Goal: Transaction & Acquisition: Purchase product/service

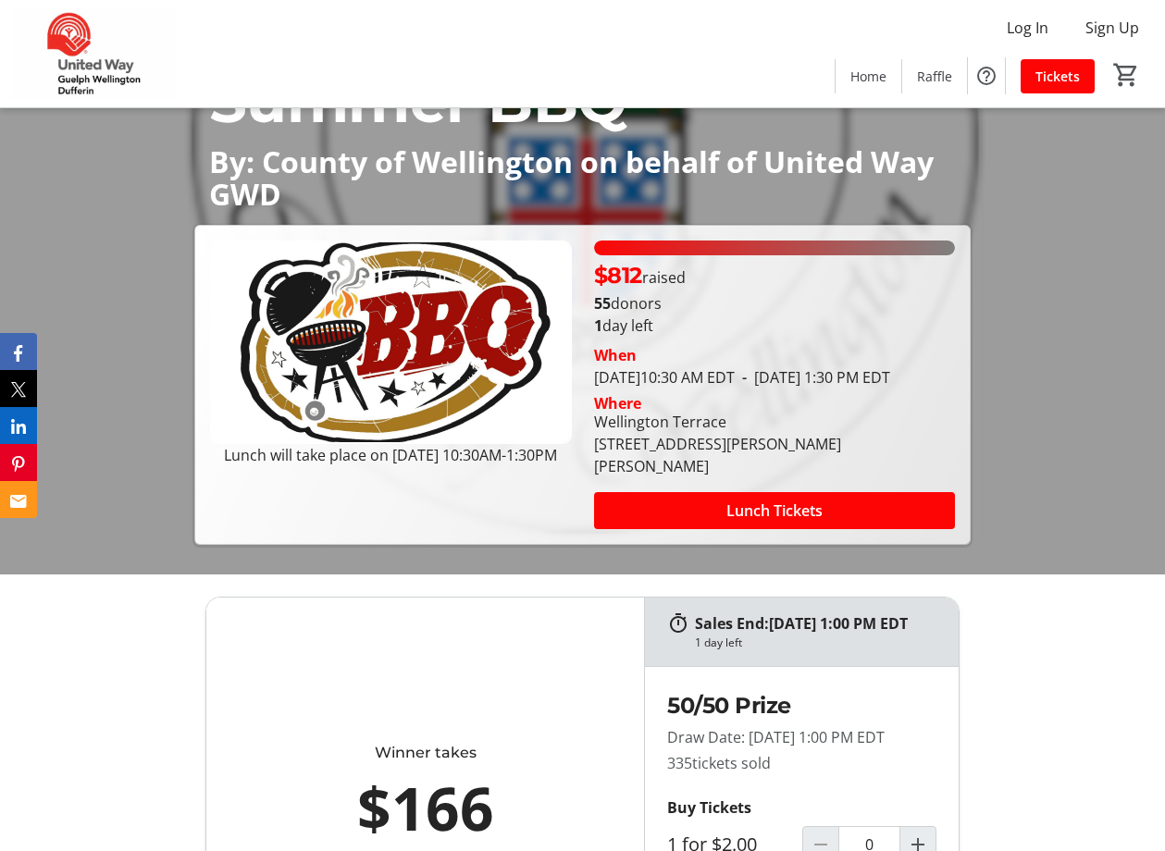
scroll to position [278, 0]
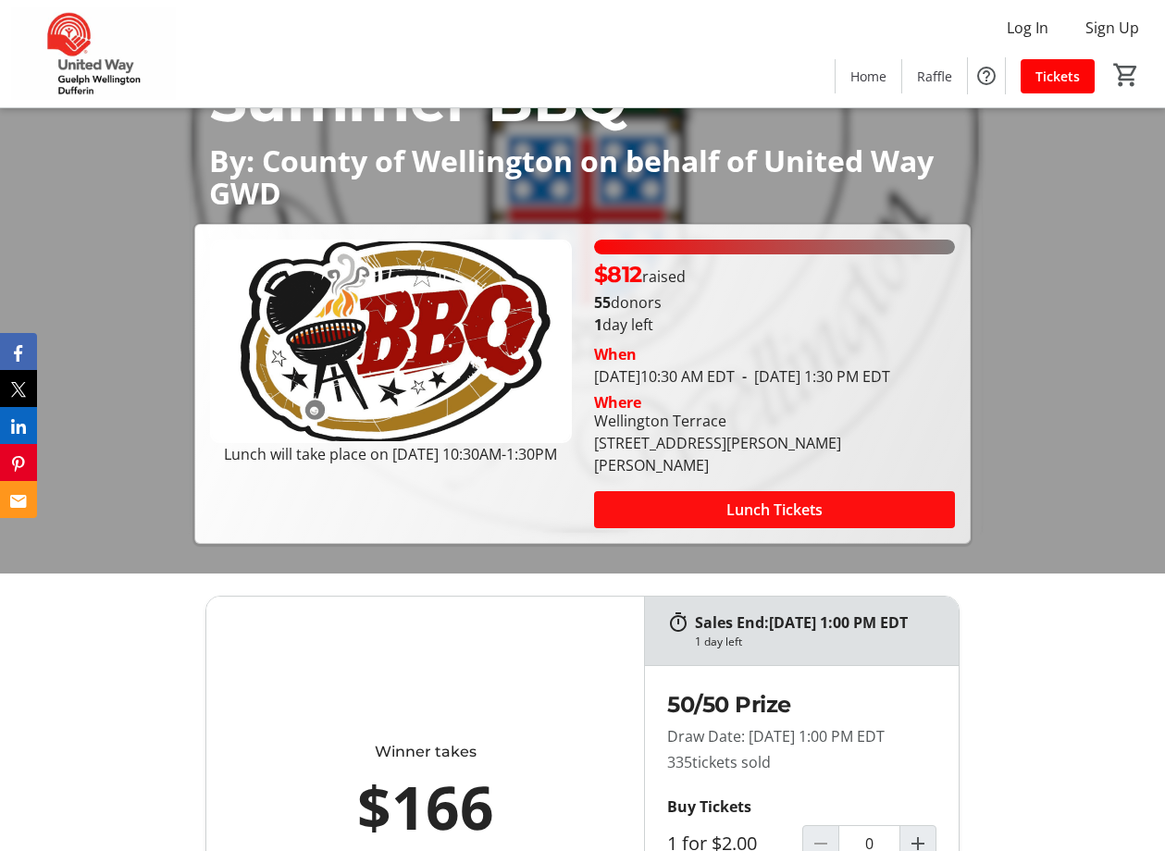
click at [812, 506] on span "Lunch Tickets" at bounding box center [774, 510] width 96 height 22
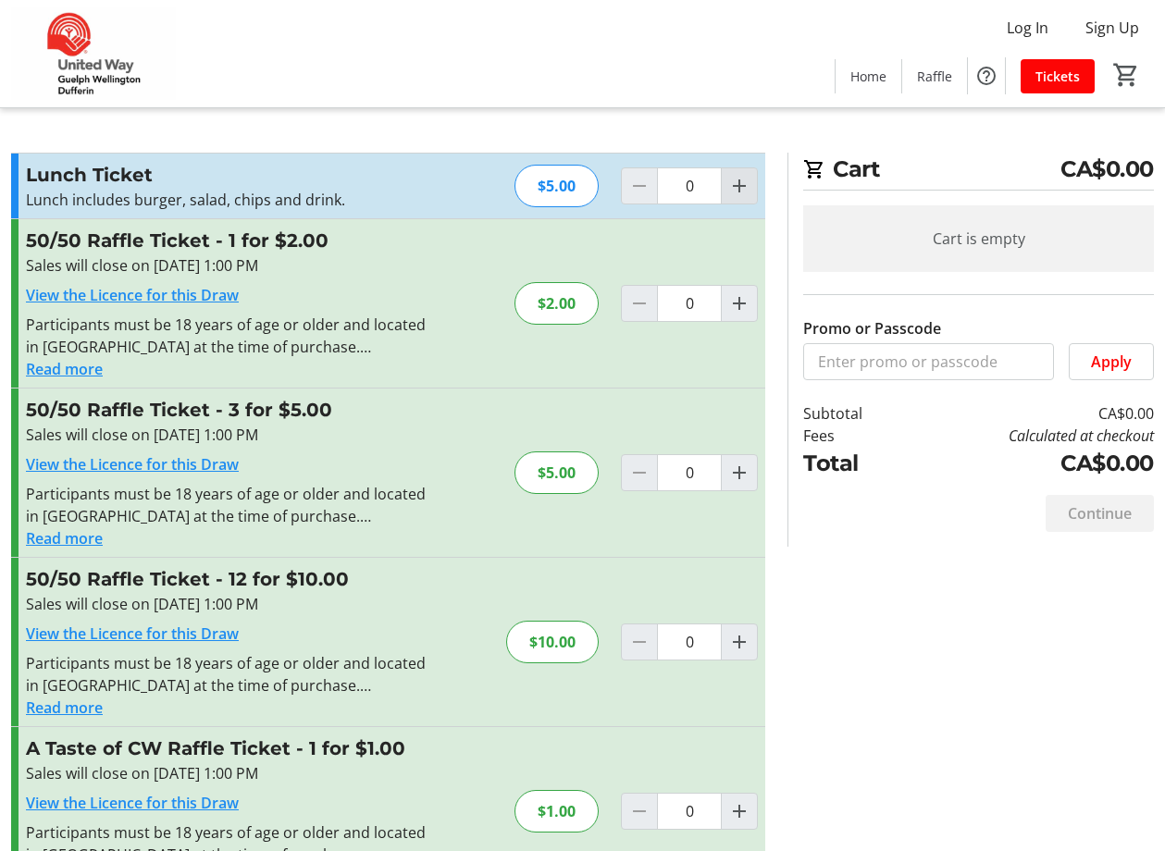
click at [737, 180] on mat-icon "Increment by one" at bounding box center [739, 186] width 22 height 22
type input "1"
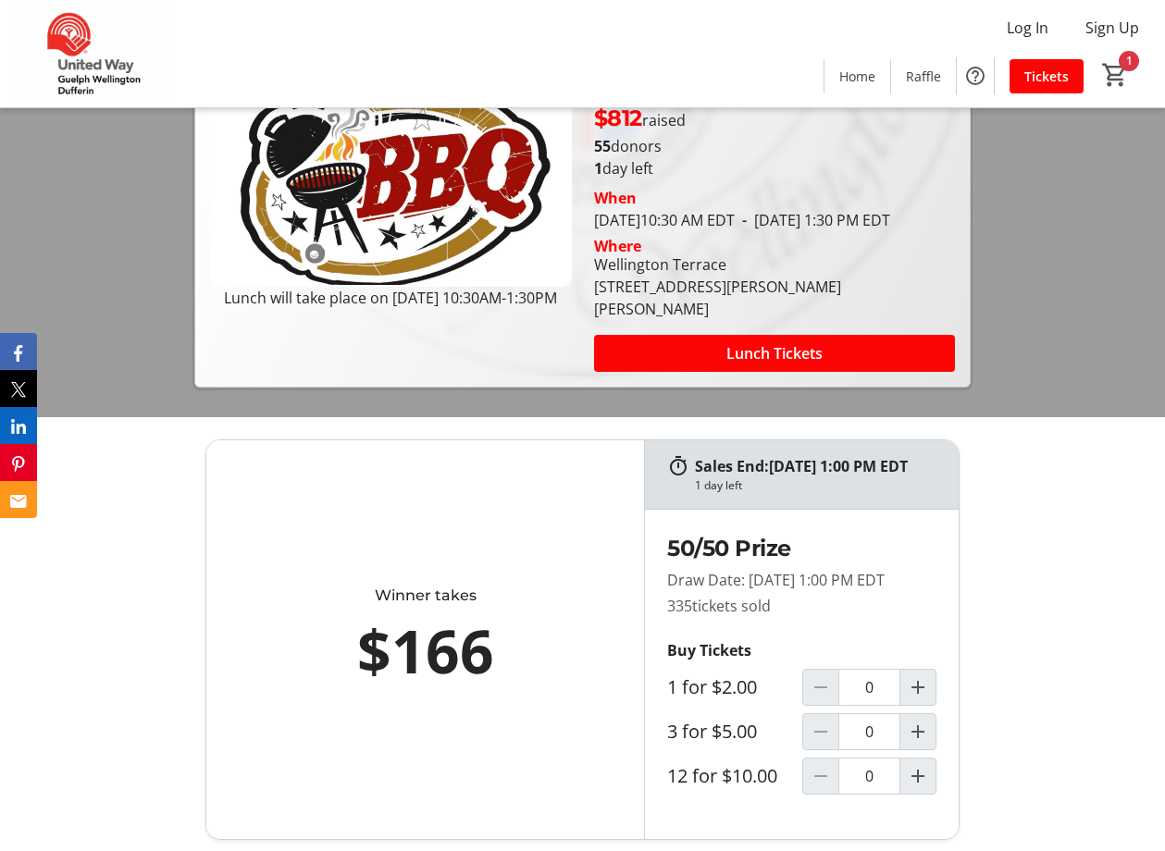
scroll to position [278, 0]
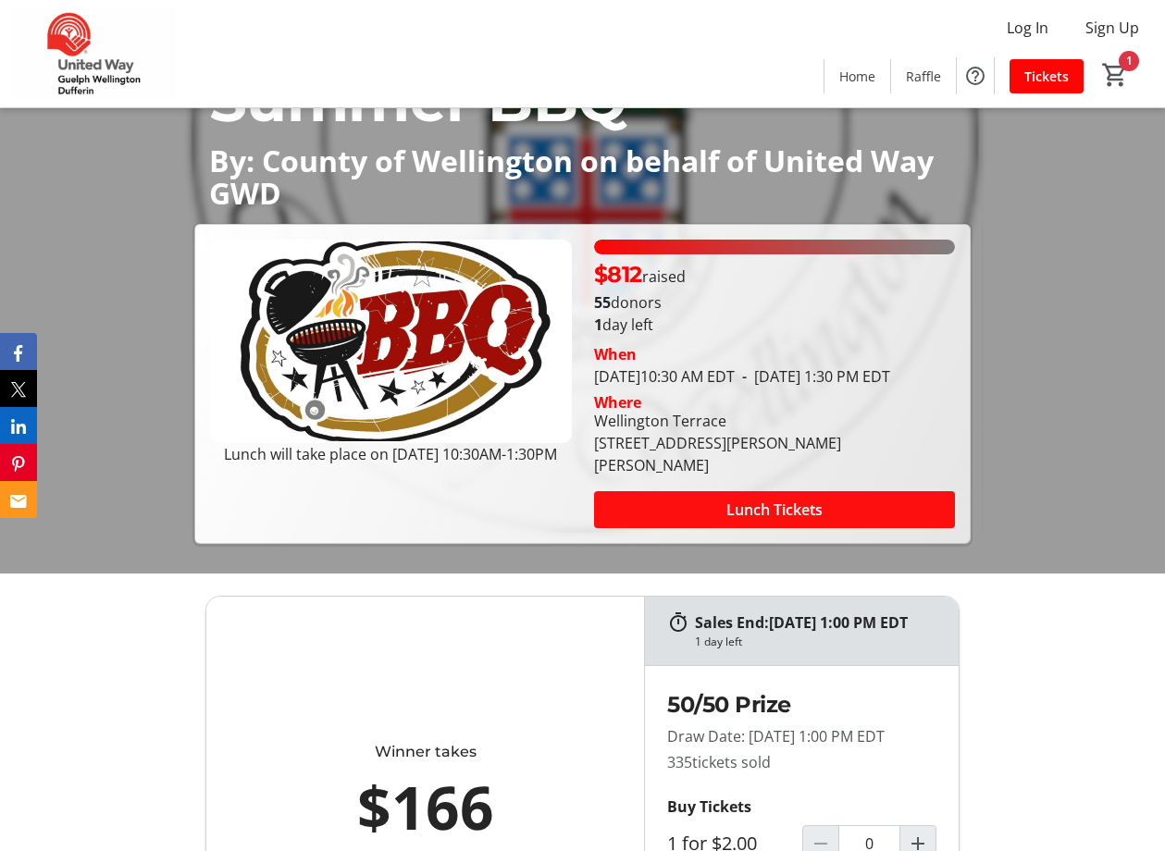
click at [764, 505] on span "Lunch Tickets" at bounding box center [774, 510] width 96 height 22
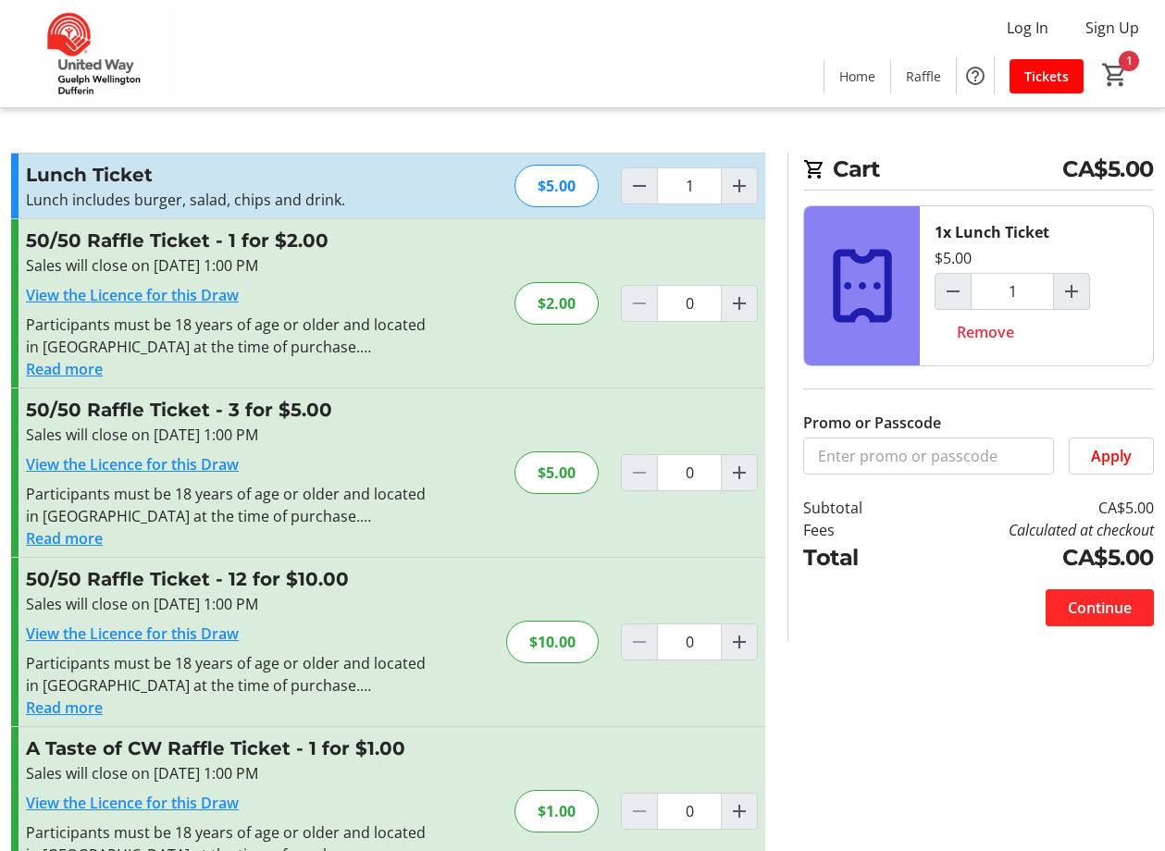
click at [1090, 613] on span "Continue" at bounding box center [1100, 608] width 64 height 22
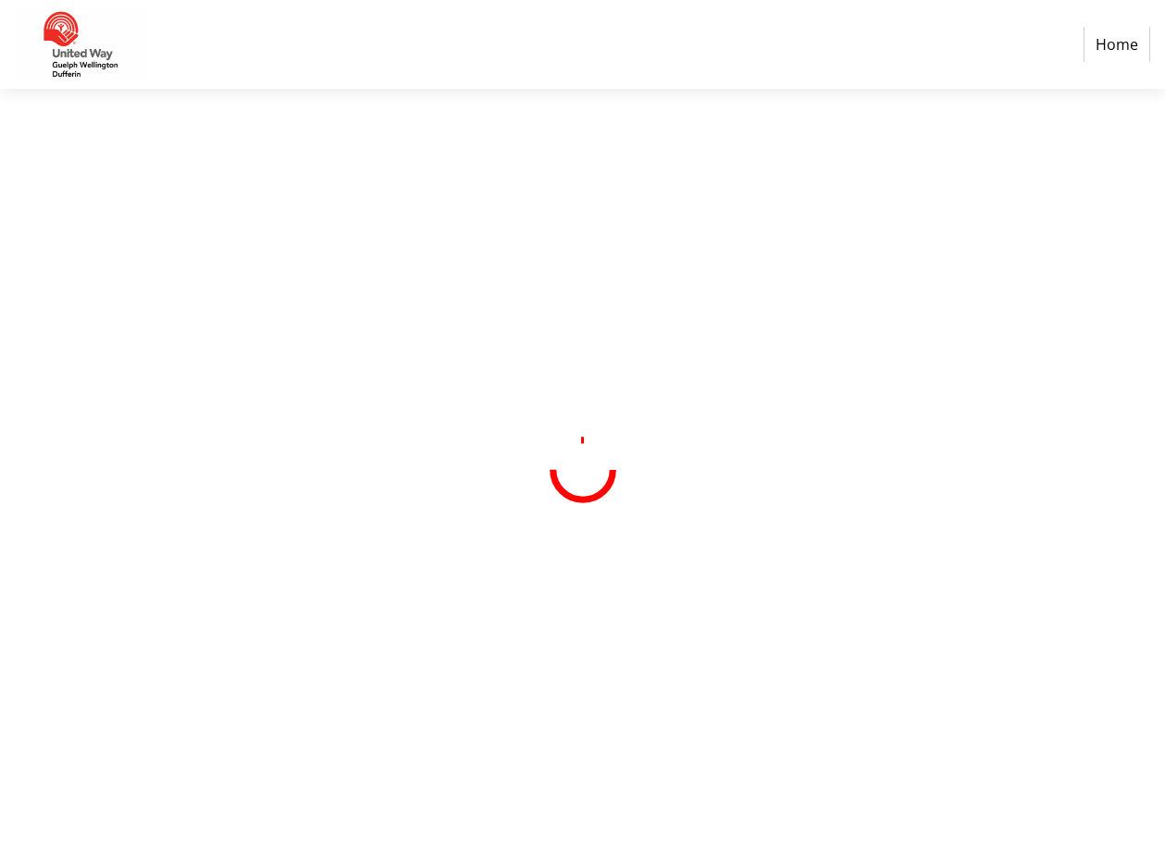
select select "CA"
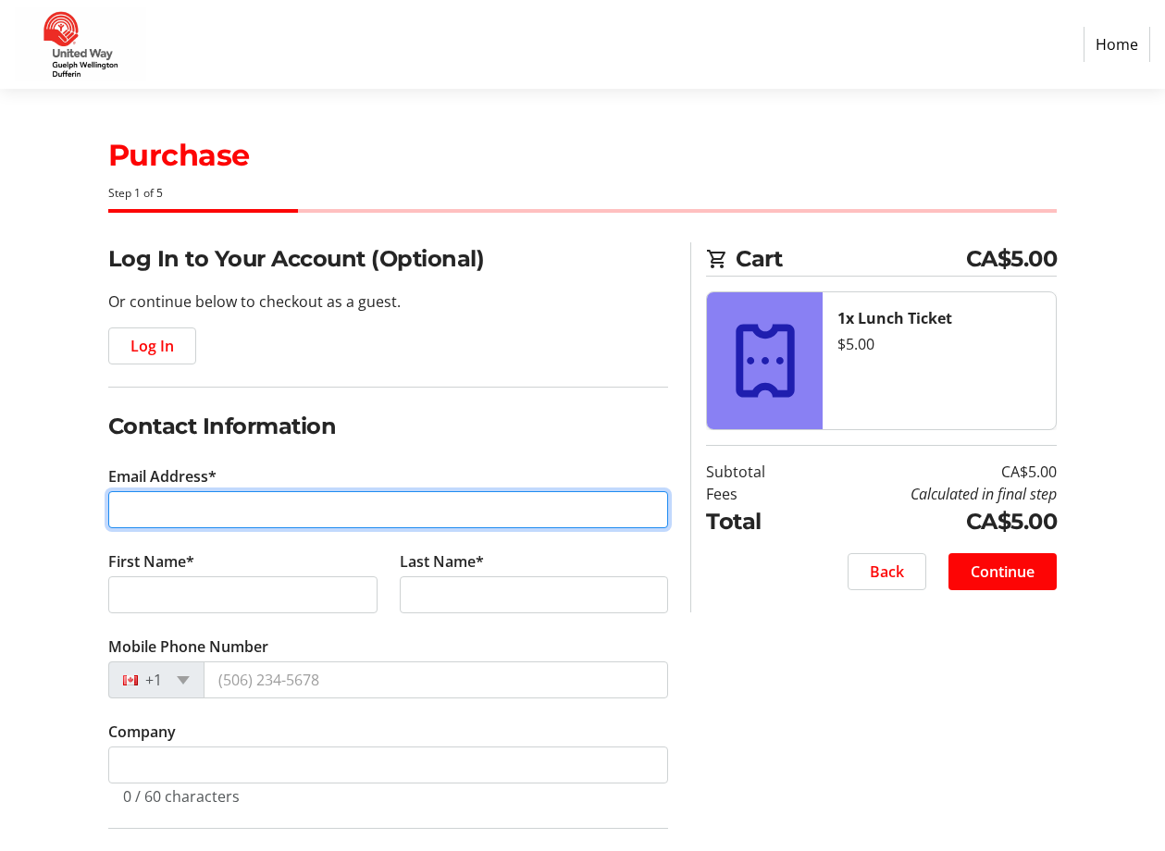
click at [273, 509] on input "Email Address*" at bounding box center [388, 509] width 561 height 37
type input "[PERSON_NAME][EMAIL_ADDRESS][PERSON_NAME][DOMAIN_NAME]"
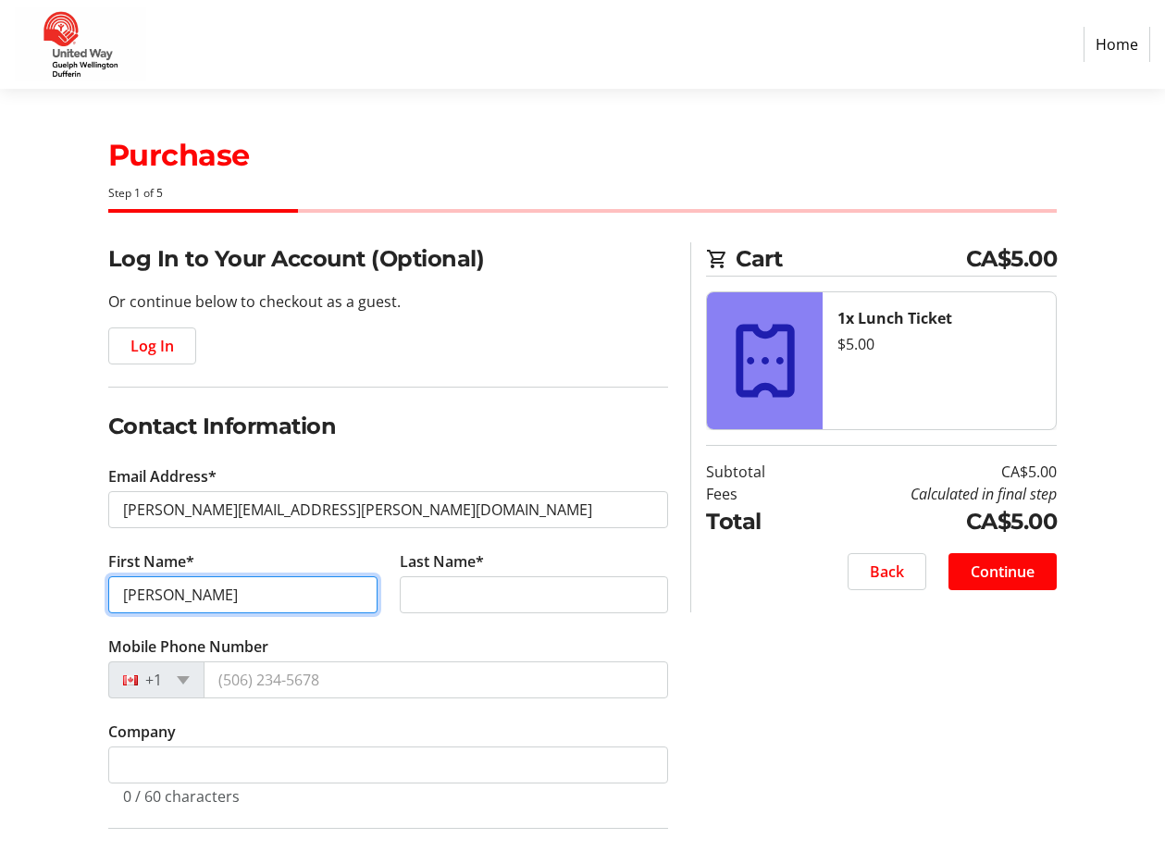
type input "[PERSON_NAME]"
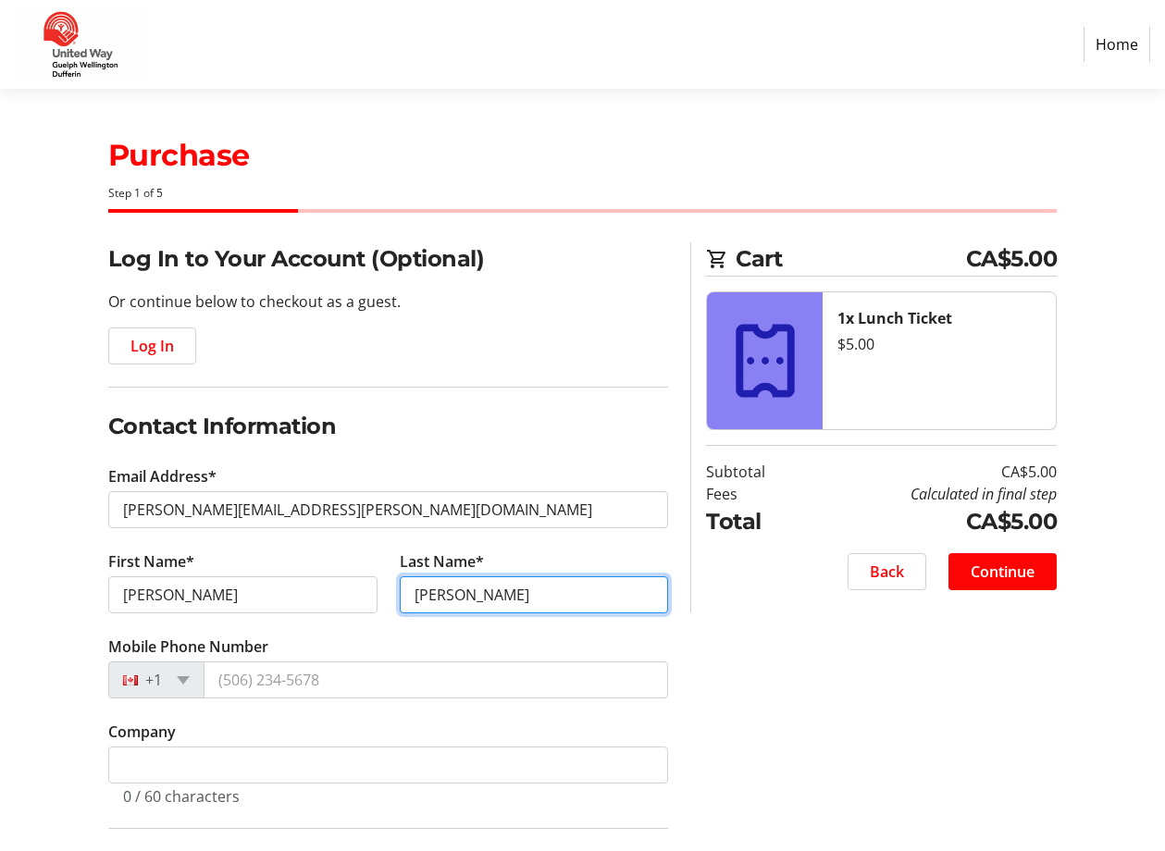
type input "[PERSON_NAME]"
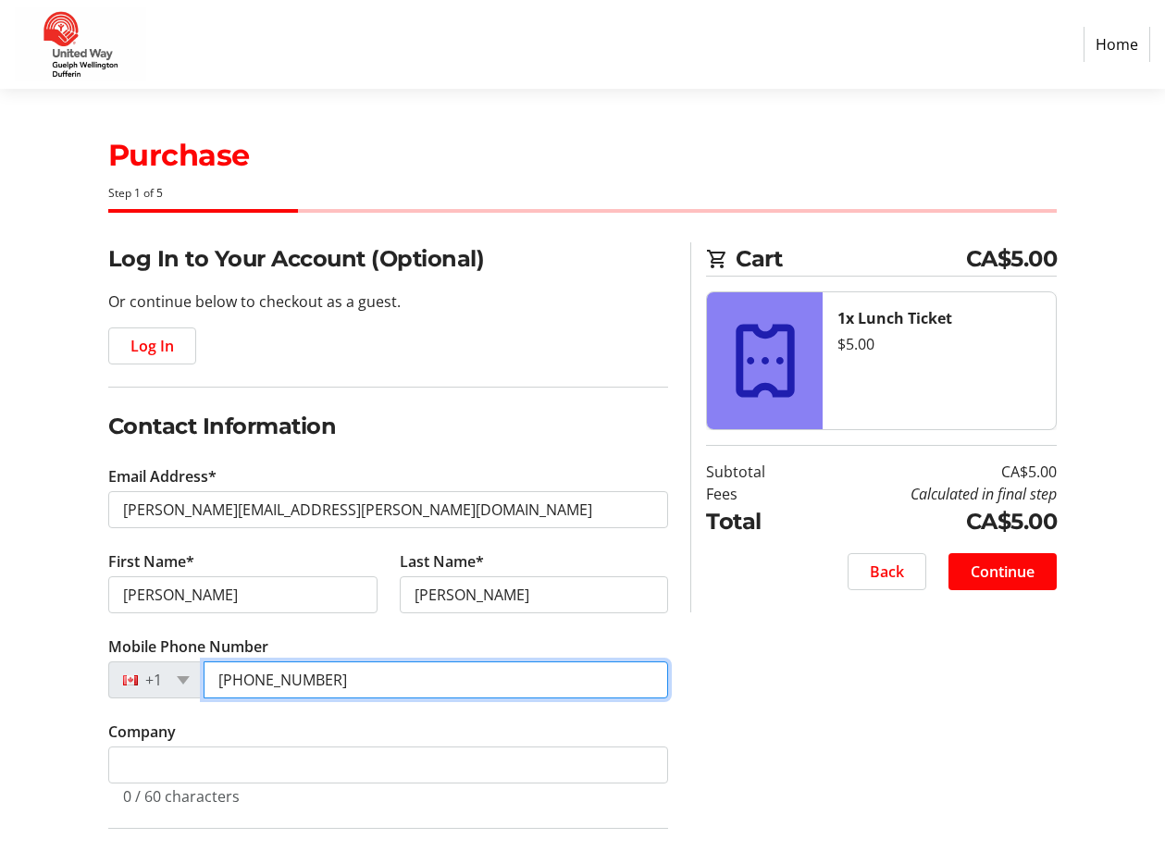
type input "[PHONE_NUMBER]"
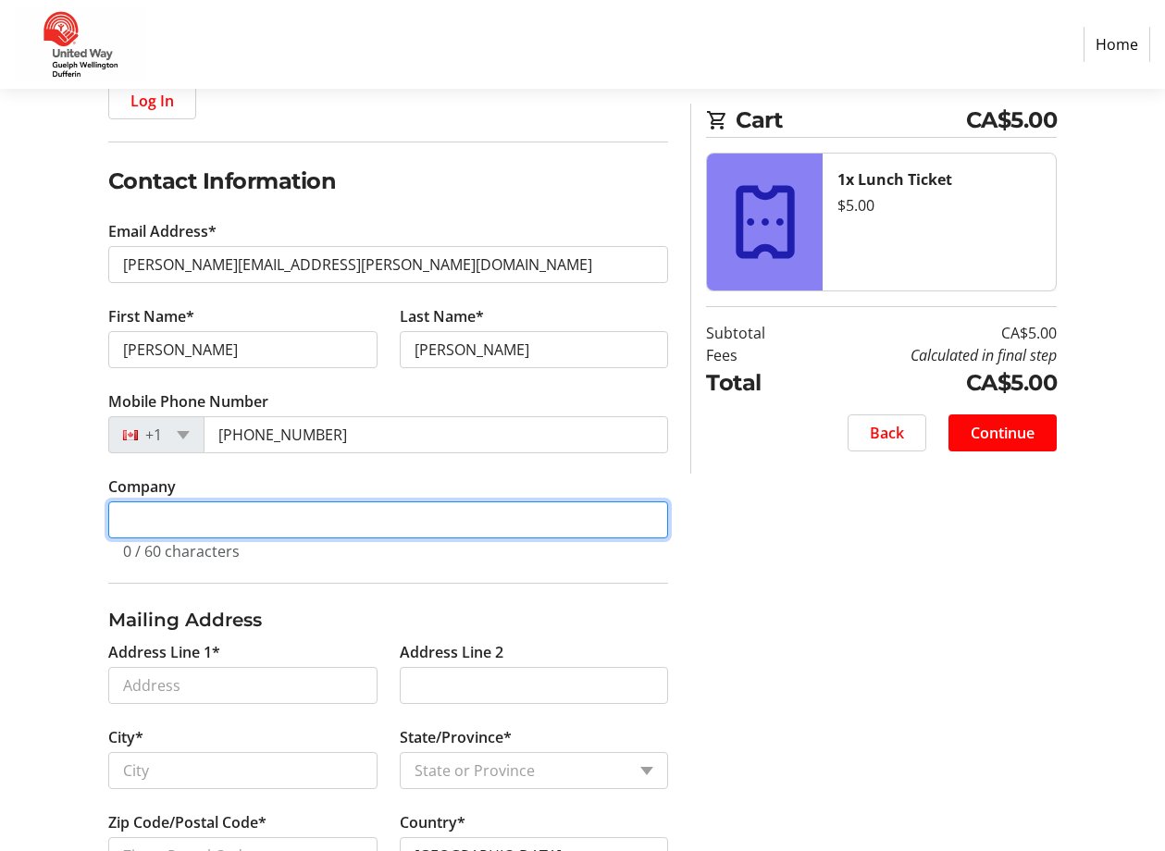
scroll to position [278, 0]
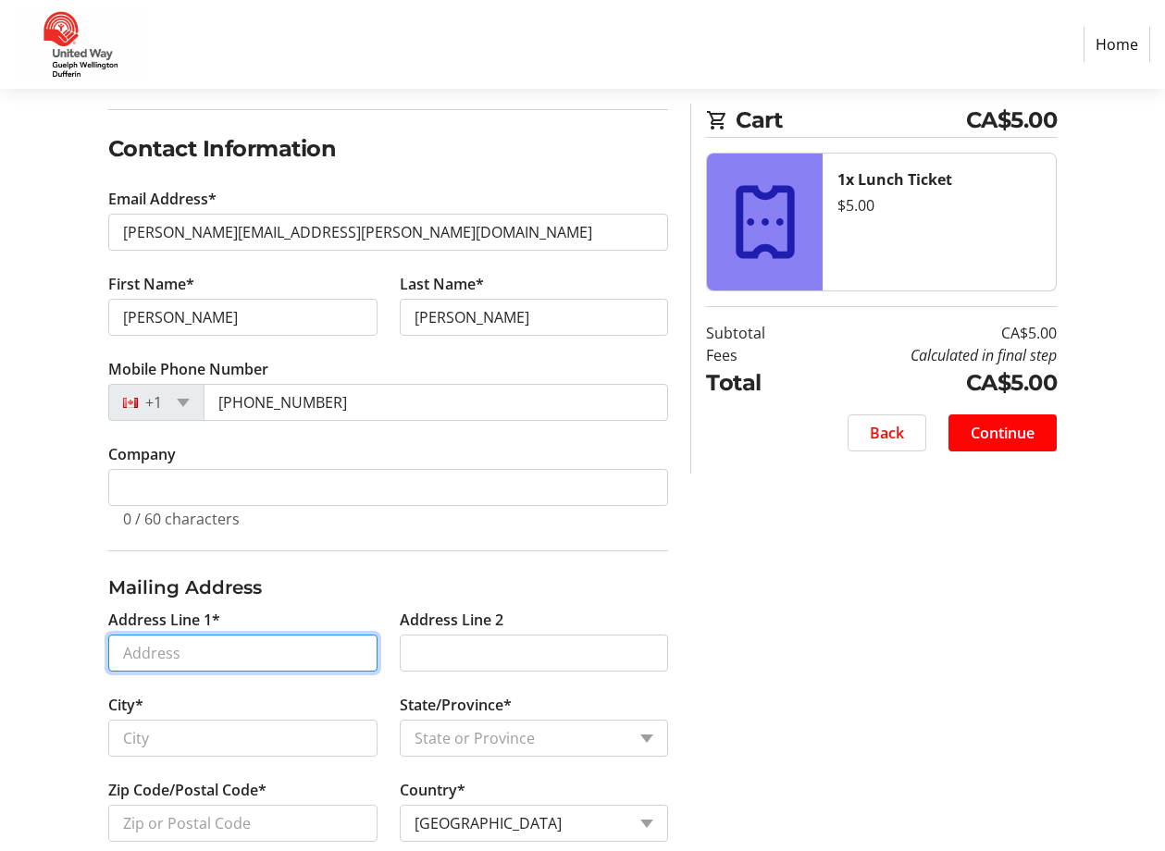
click at [143, 651] on input "Address Line 1*" at bounding box center [242, 653] width 269 height 37
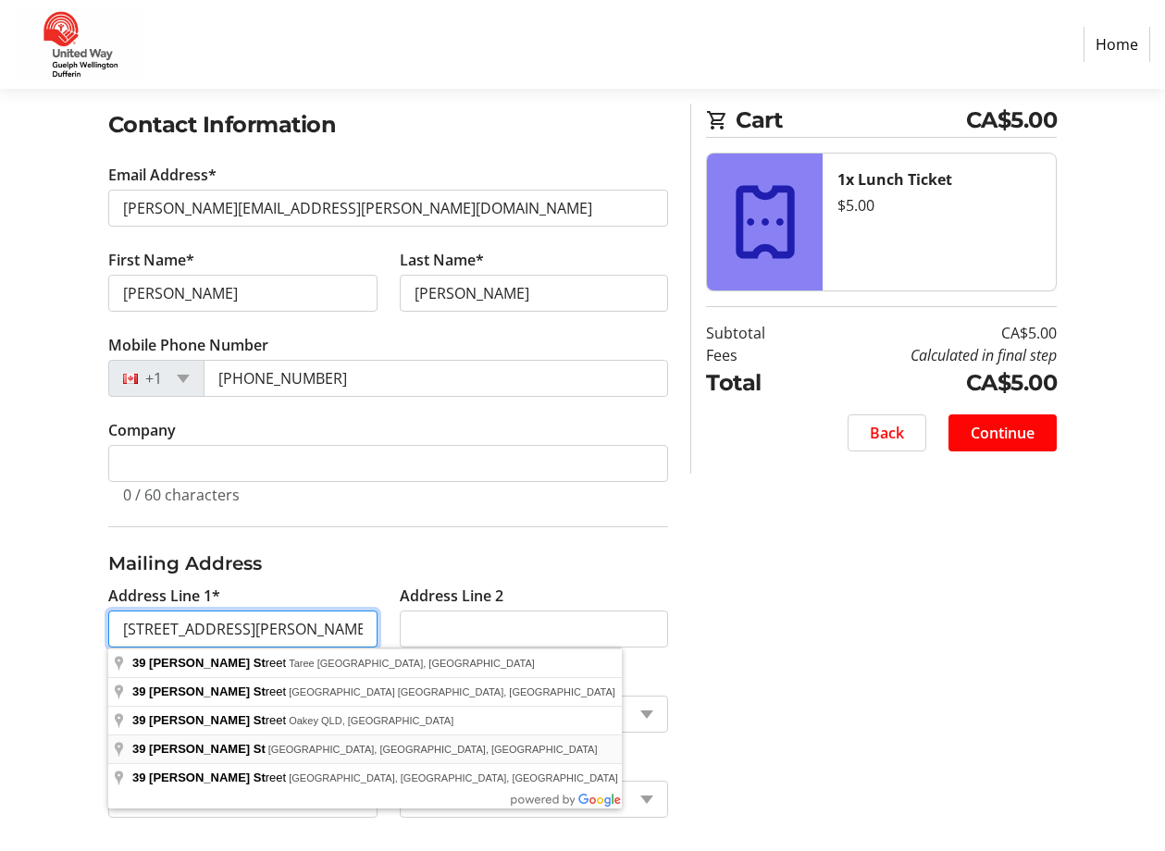
scroll to position [313, 0]
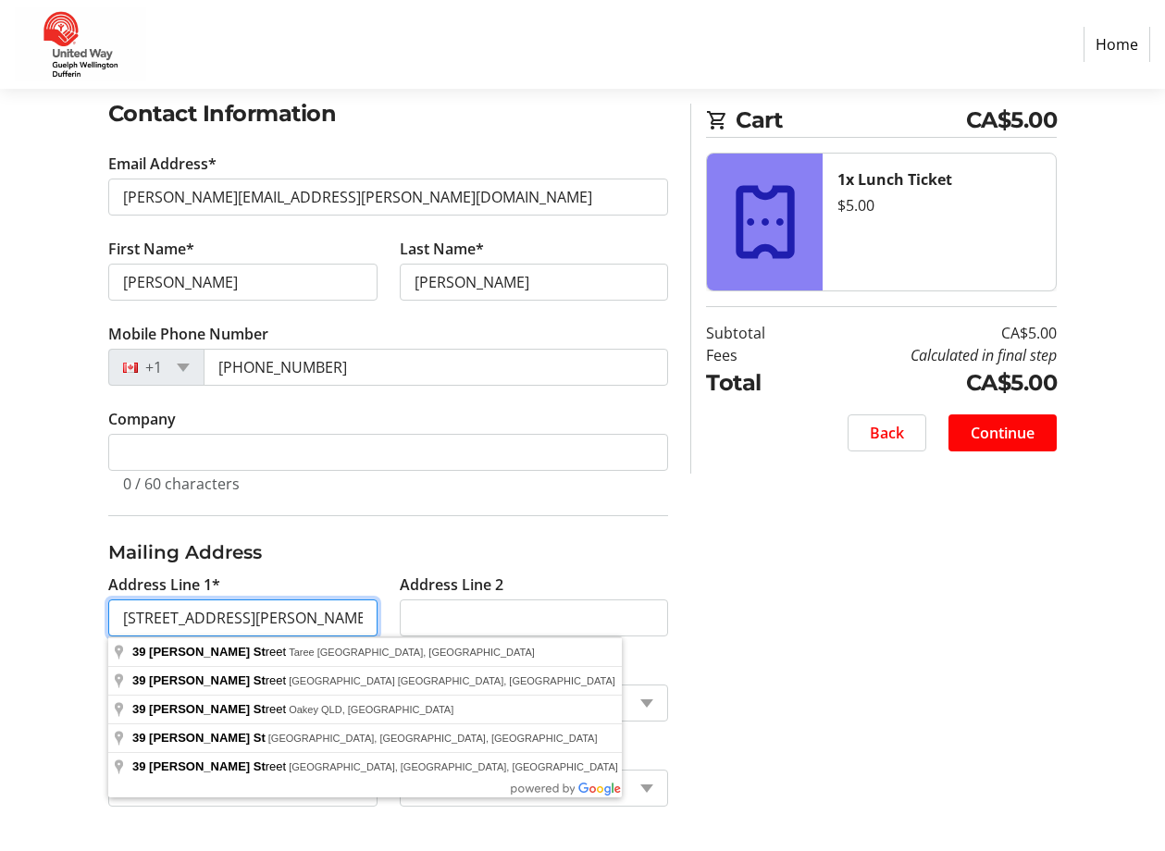
click at [241, 618] on input "[STREET_ADDRESS][PERSON_NAME]" at bounding box center [242, 618] width 269 height 37
type input "[STREET_ADDRESS][PERSON_NAME]"
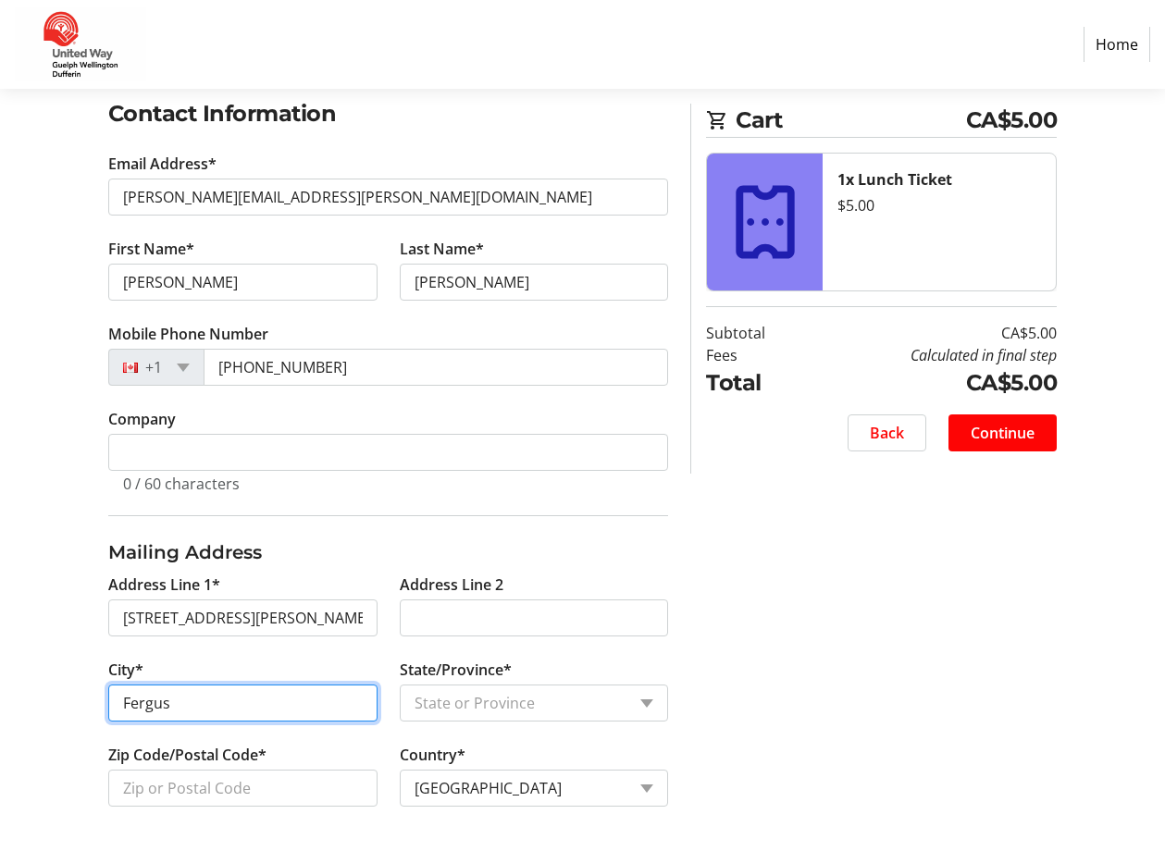
type input "Fergus"
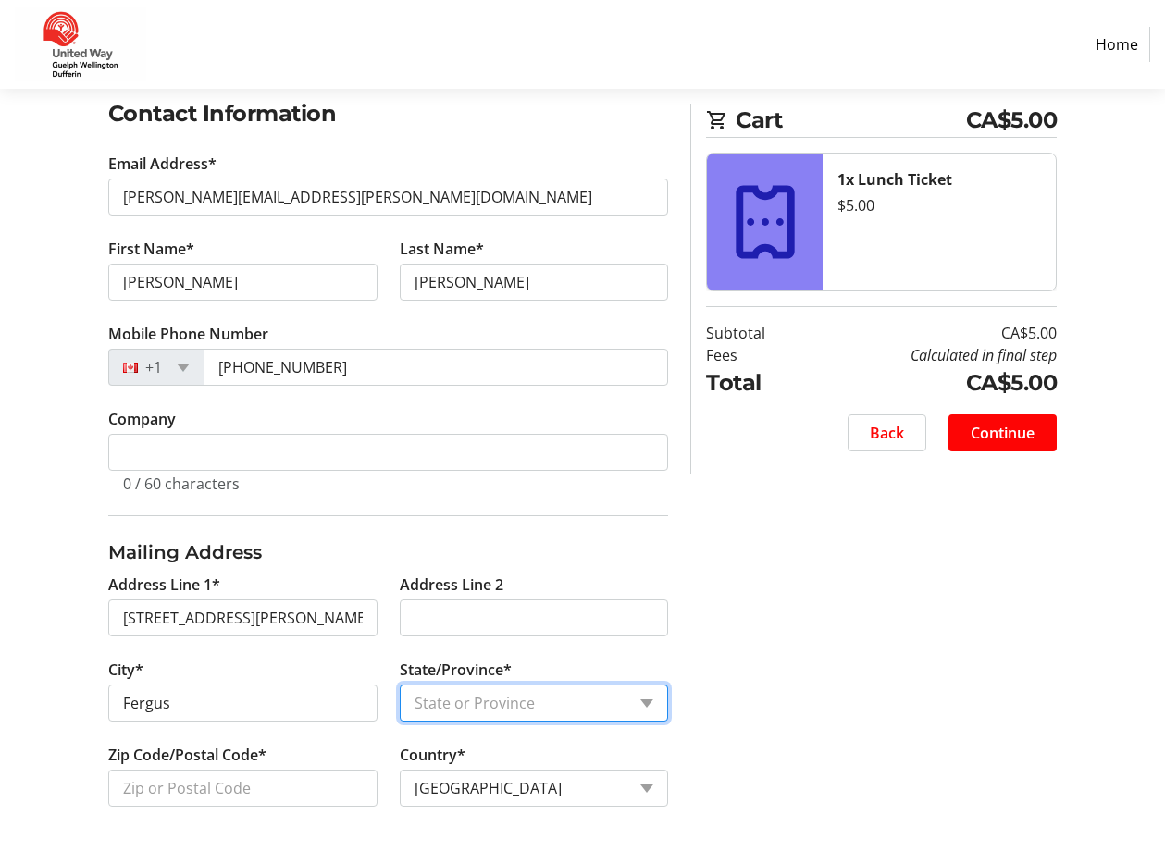
select select "ON"
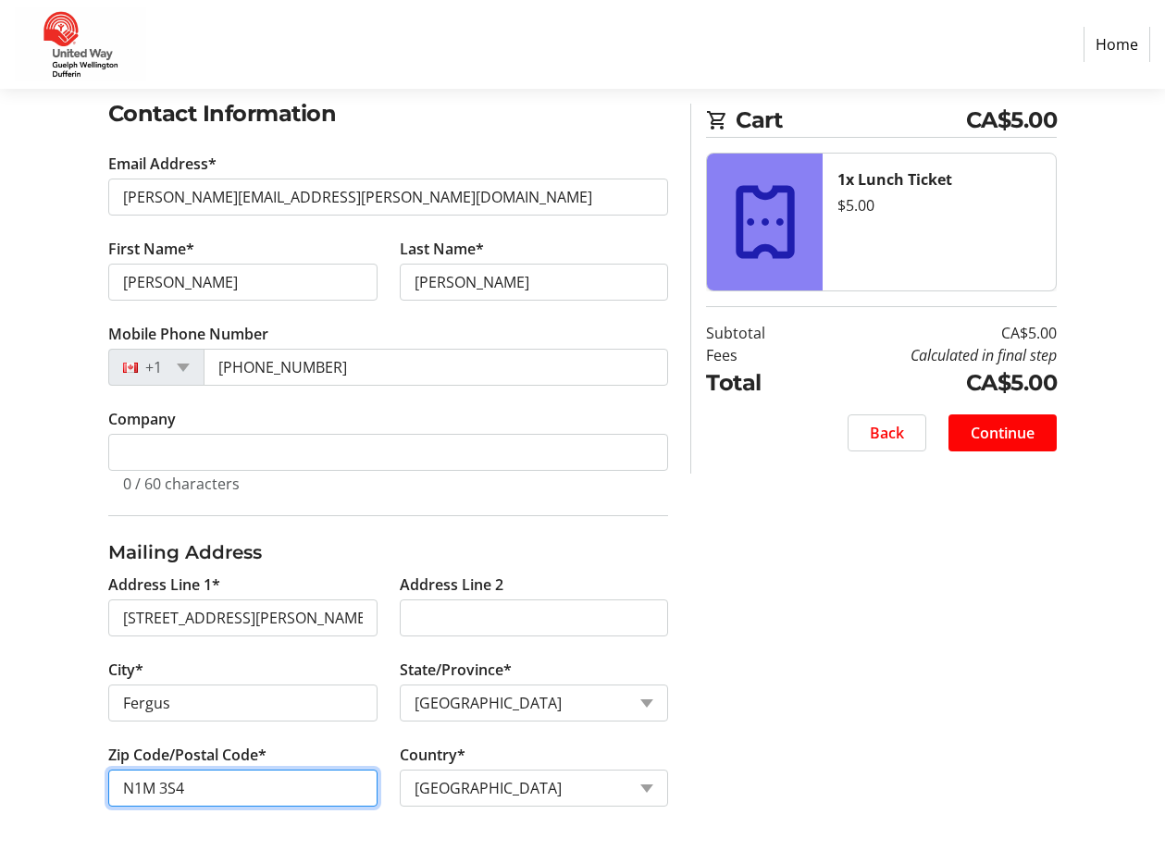
type input "N1M 3S4"
click at [1011, 428] on span "Continue" at bounding box center [1003, 433] width 64 height 22
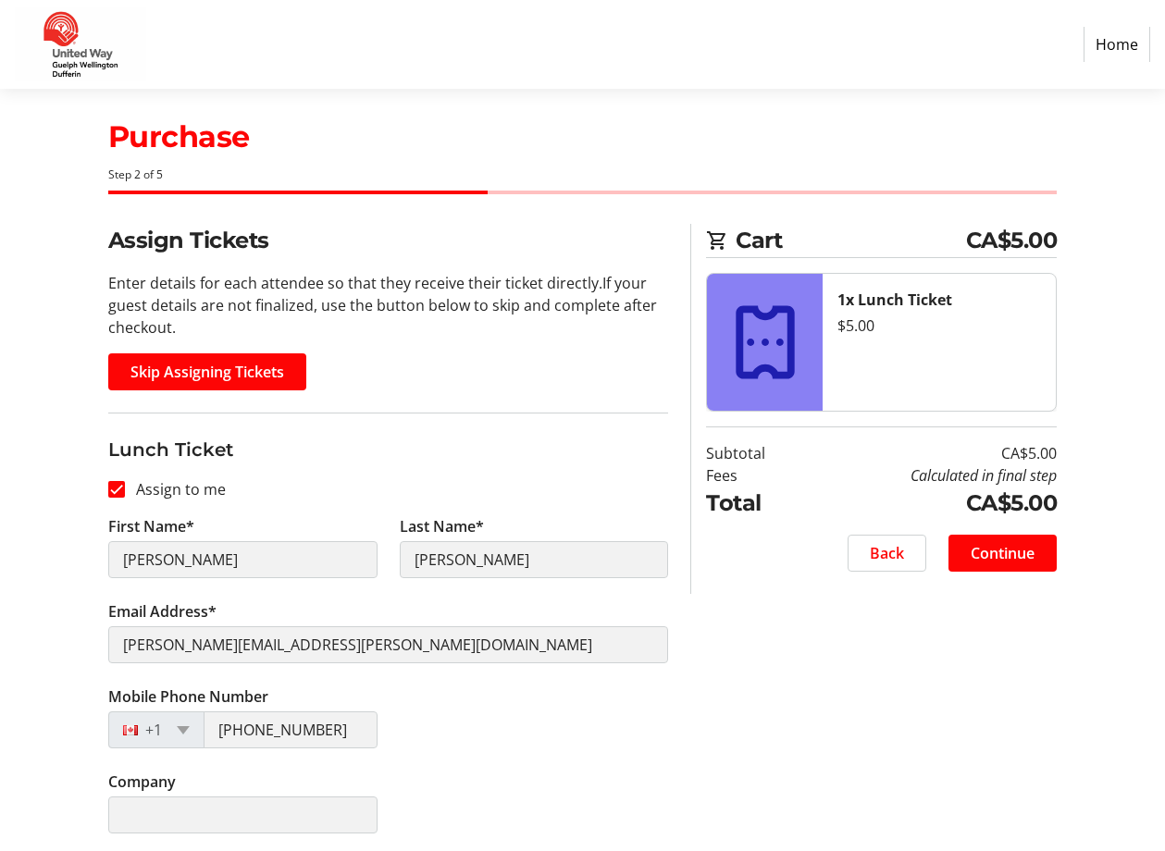
scroll to position [23, 0]
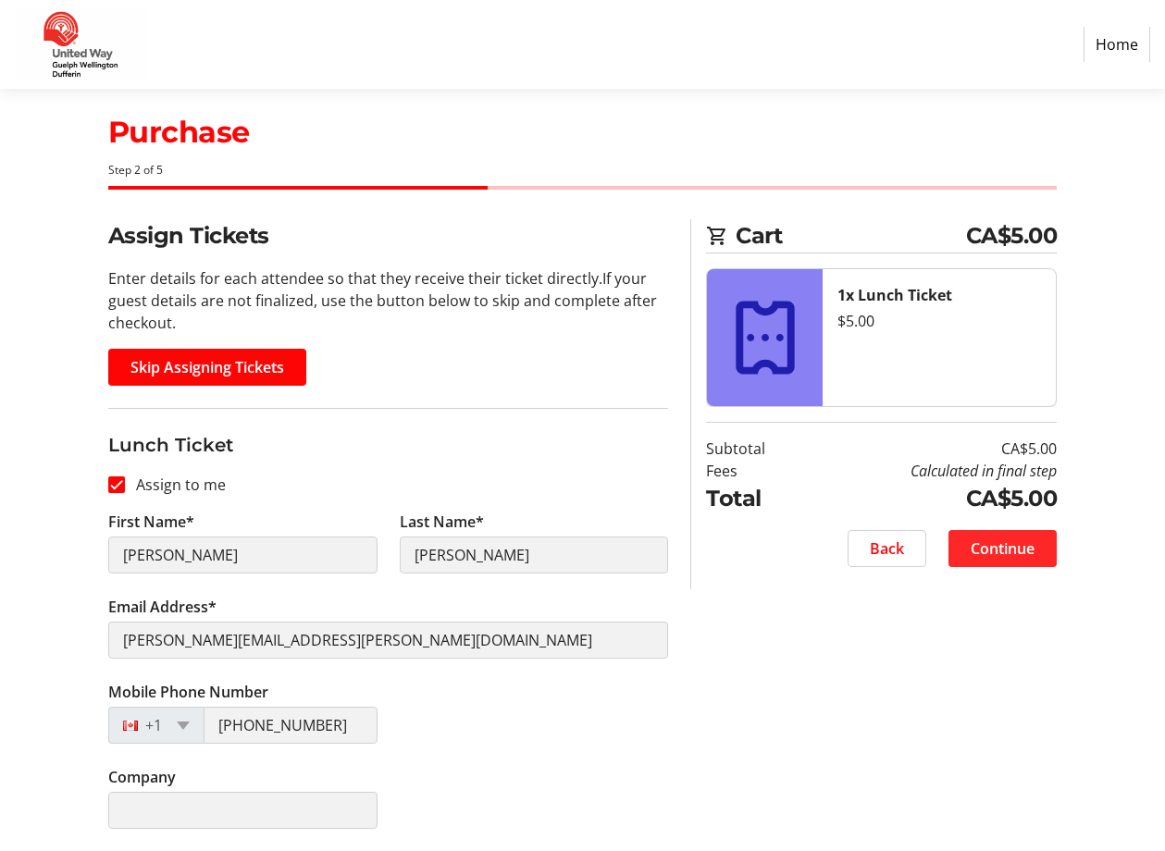
click at [1022, 543] on span "Continue" at bounding box center [1003, 549] width 64 height 22
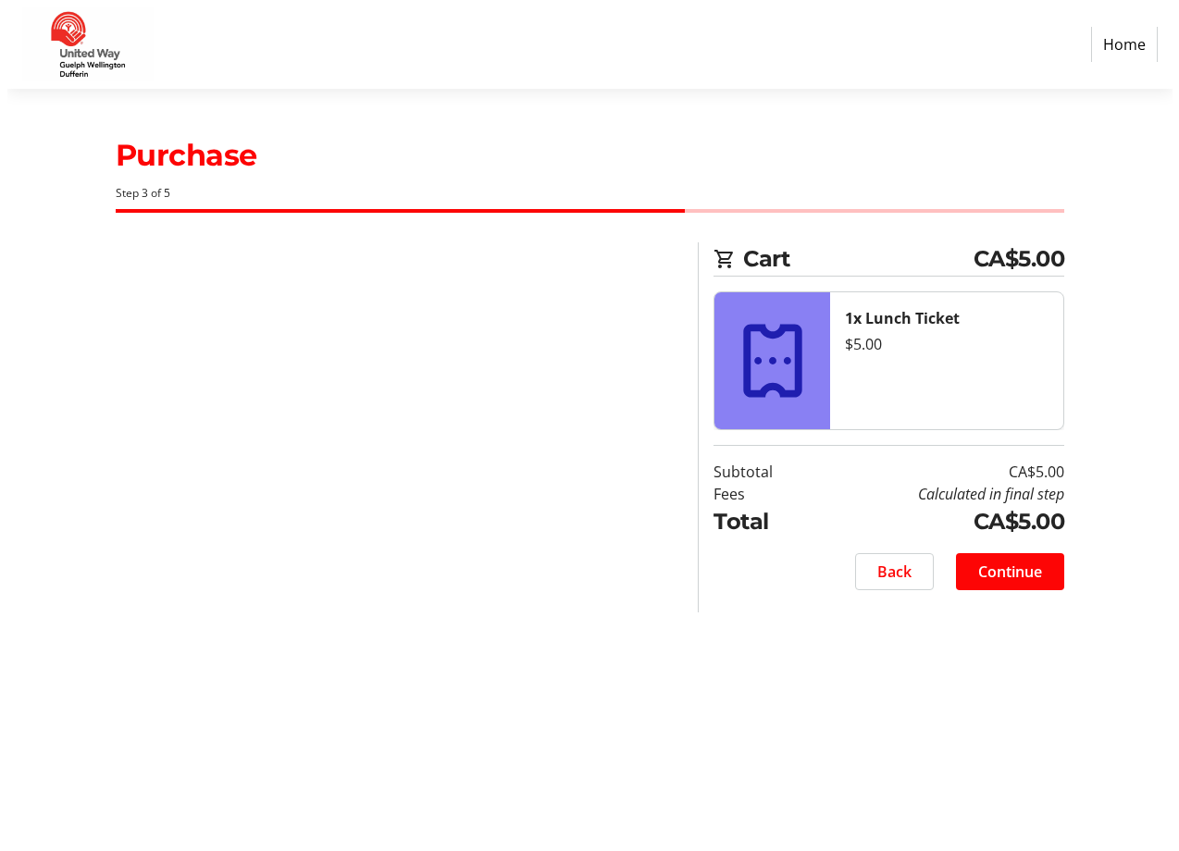
scroll to position [0, 0]
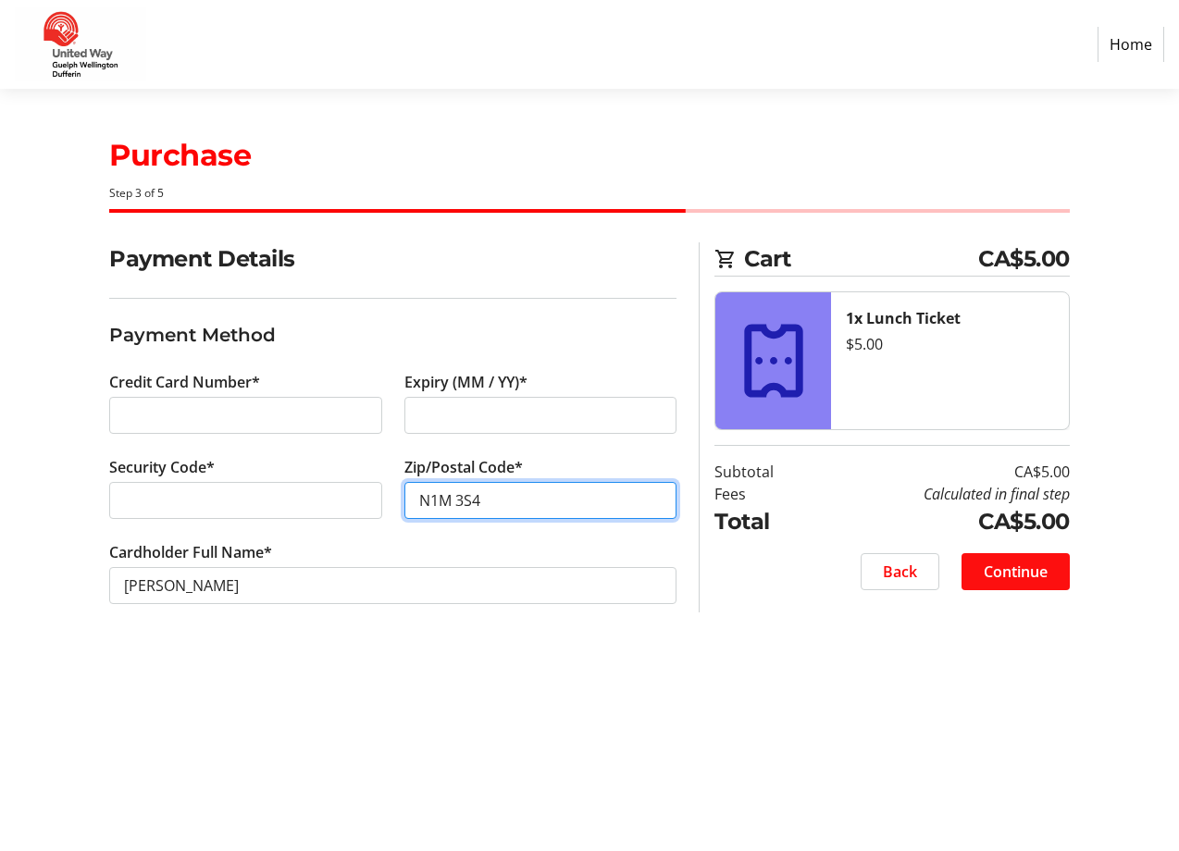
type input "N1M 3S4"
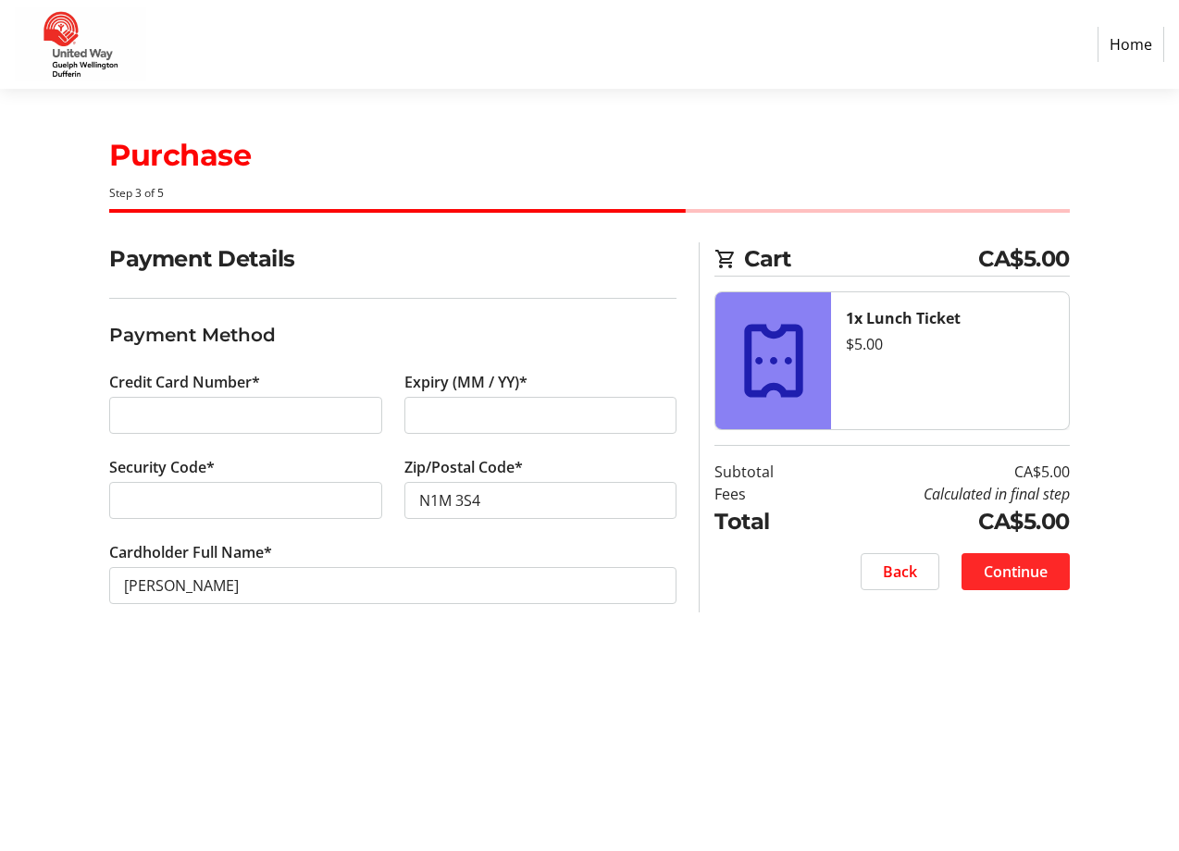
click at [1006, 564] on span "Continue" at bounding box center [1016, 572] width 64 height 22
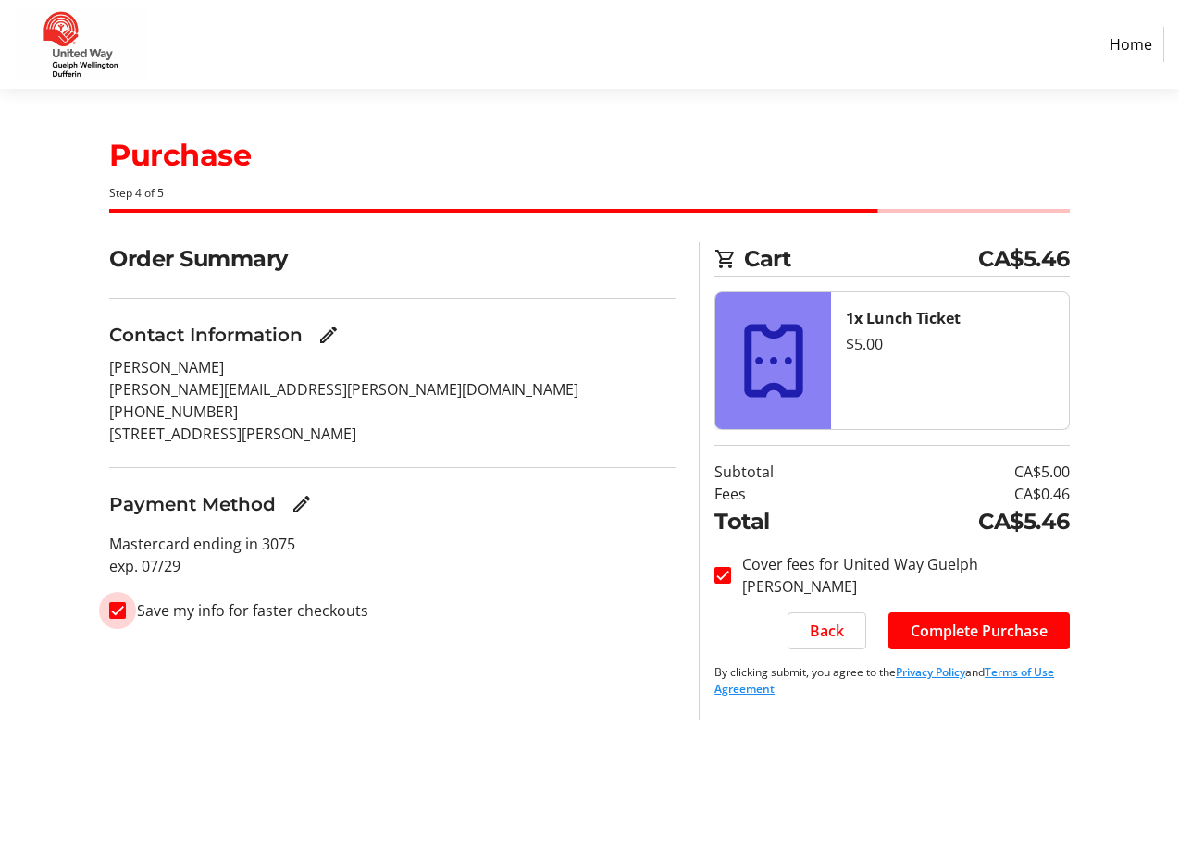
click at [120, 618] on input "Save my info for faster checkouts" at bounding box center [117, 610] width 17 height 17
checkbox input "false"
click at [982, 626] on span "Complete Purchase" at bounding box center [979, 631] width 137 height 22
